Goal: Transaction & Acquisition: Purchase product/service

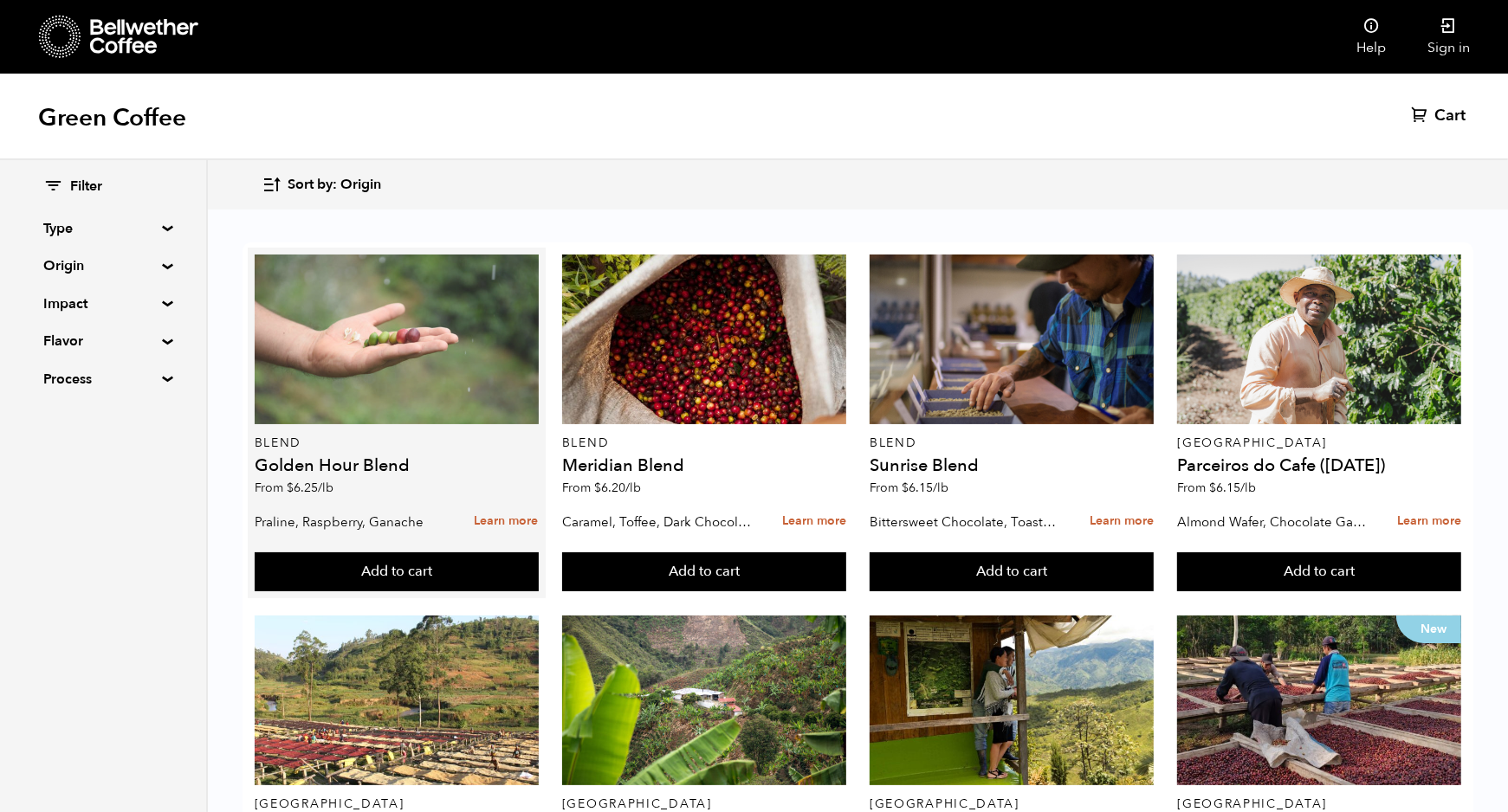
click at [532, 325] on div at bounding box center [396, 339] width 284 height 170
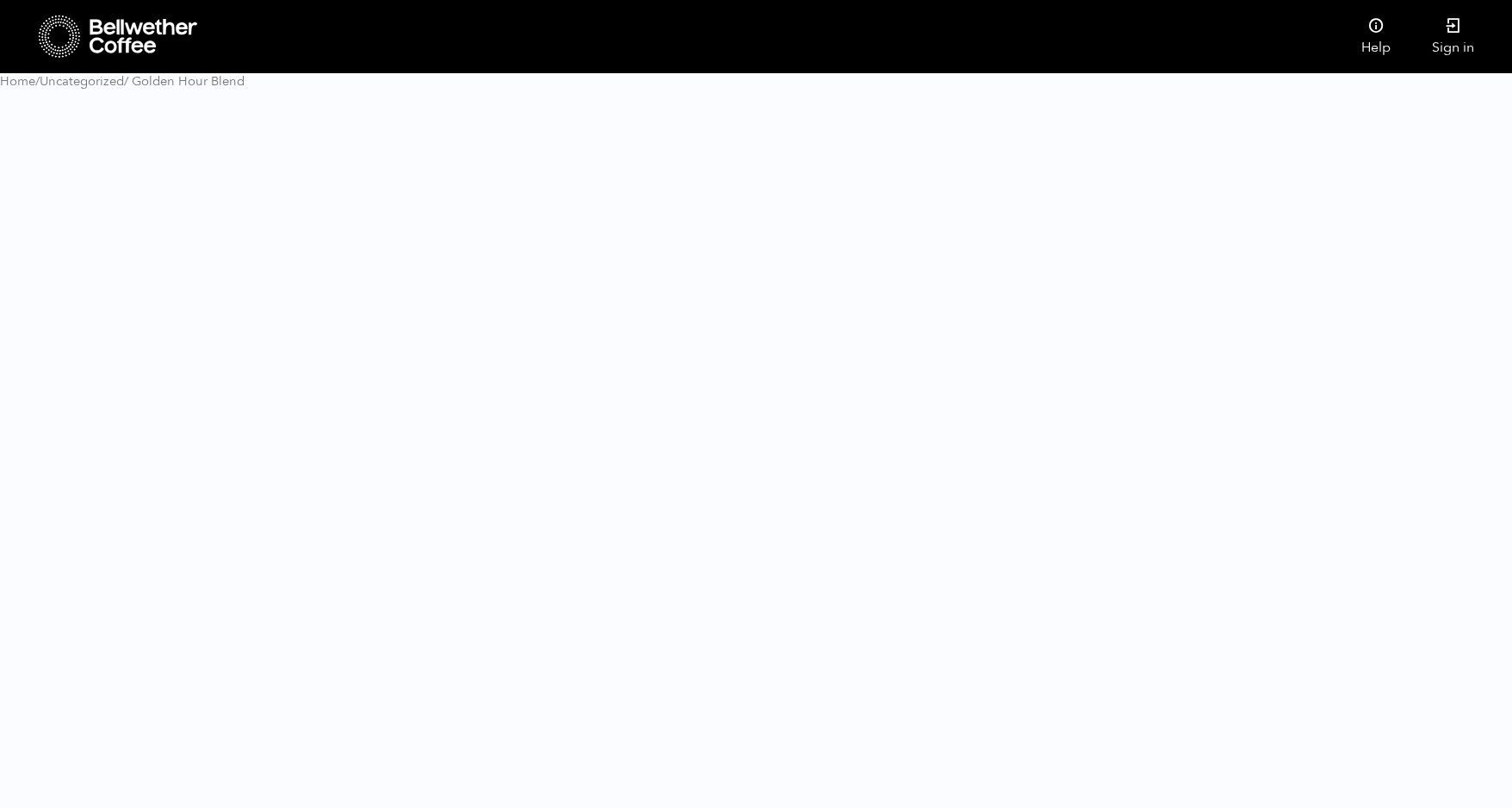
click at [459, 103] on html "Store Help" at bounding box center [756, 51] width 1512 height 103
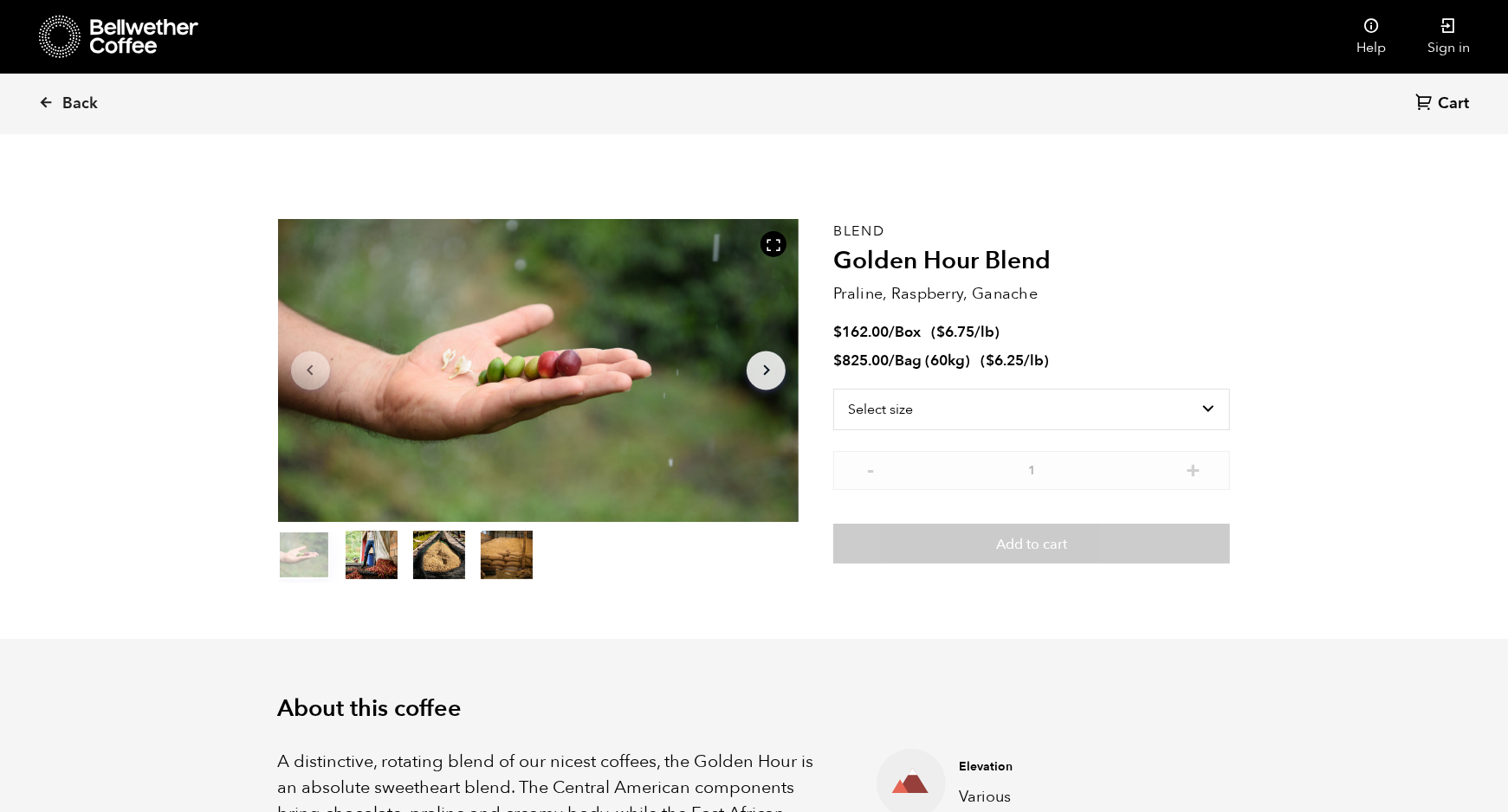
scroll to position [752, 921]
